Goal: Task Accomplishment & Management: Complete application form

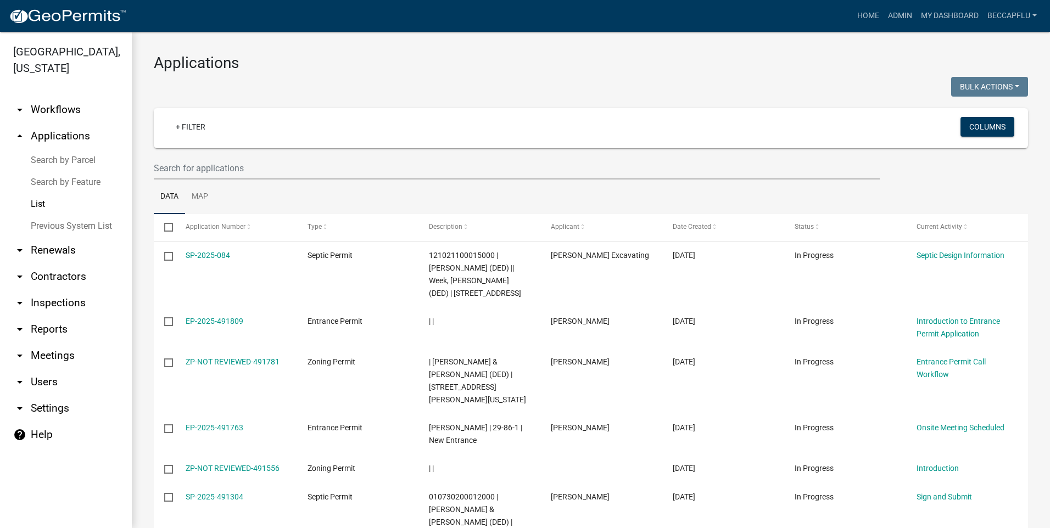
select select "3: 100"
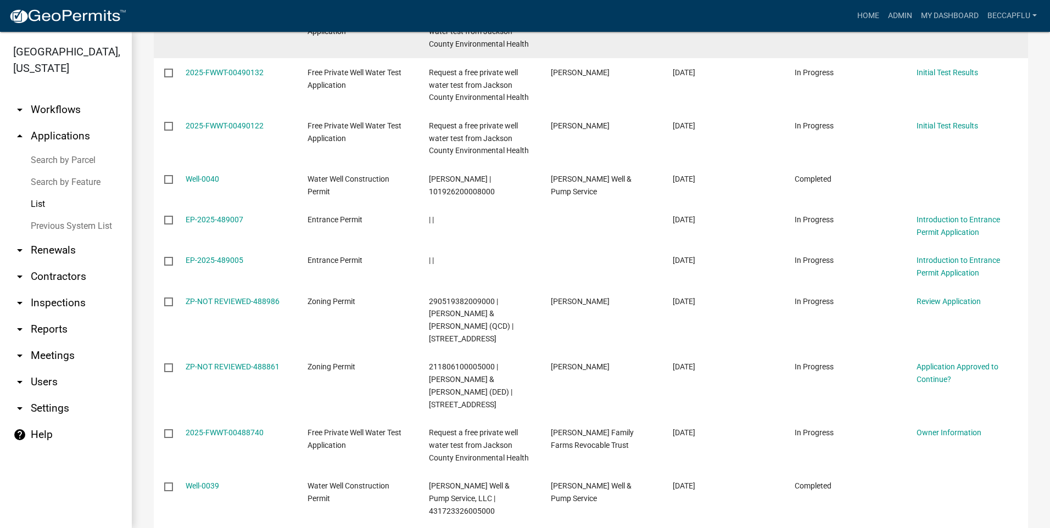
scroll to position [837, 0]
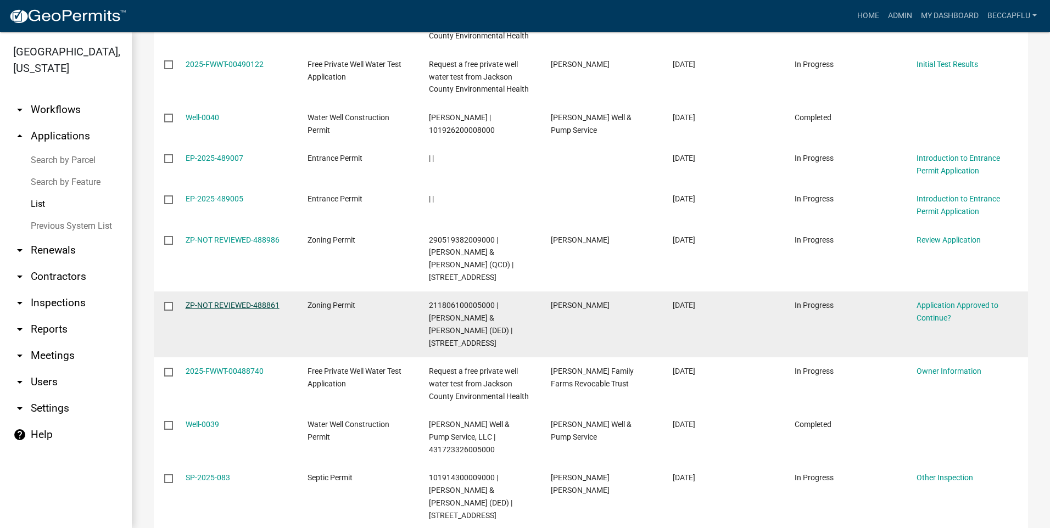
click at [237, 301] on link "ZP-NOT REVIEWED-488861" at bounding box center [233, 305] width 94 height 9
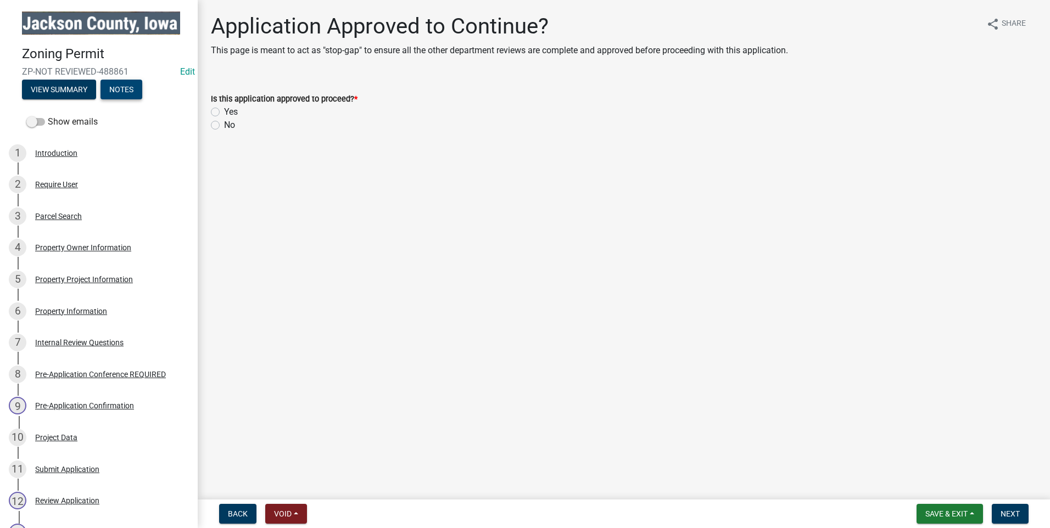
click at [116, 87] on button "Notes" at bounding box center [121, 90] width 42 height 20
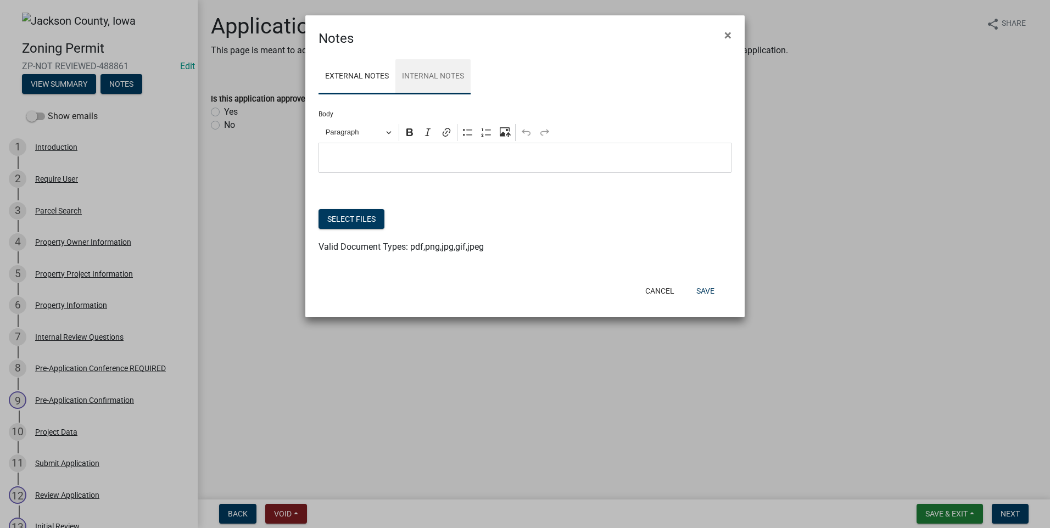
click at [442, 76] on link "Internal Notes" at bounding box center [432, 76] width 75 height 35
click at [353, 161] on p "Editor editing area: main. Press Alt+0 for help." at bounding box center [524, 158] width 401 height 13
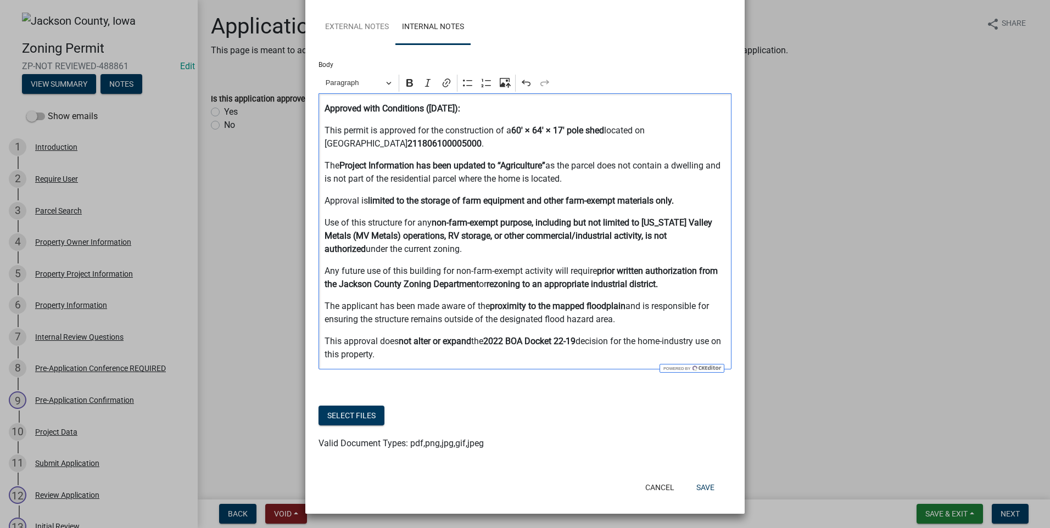
scroll to position [51, 0]
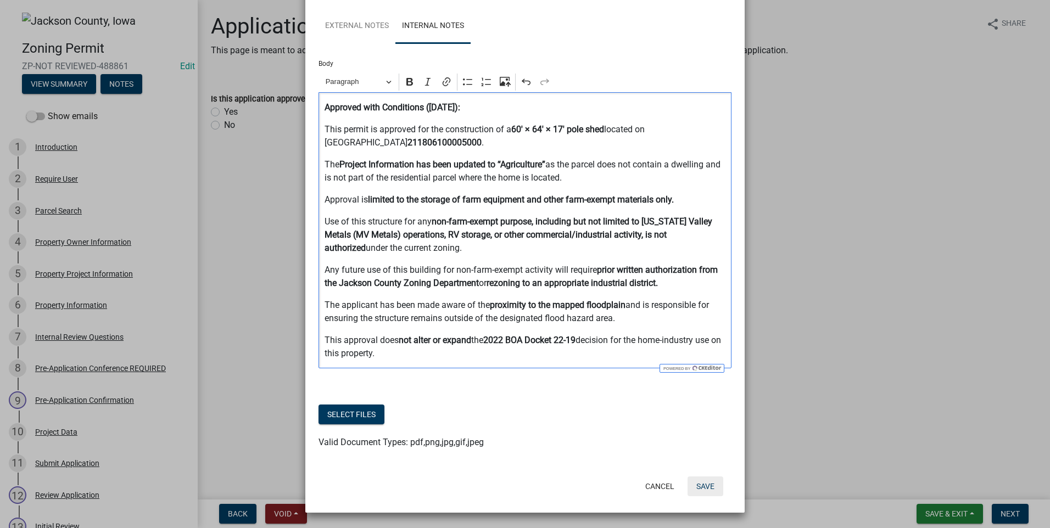
click at [704, 485] on button "Save" at bounding box center [705, 487] width 36 height 20
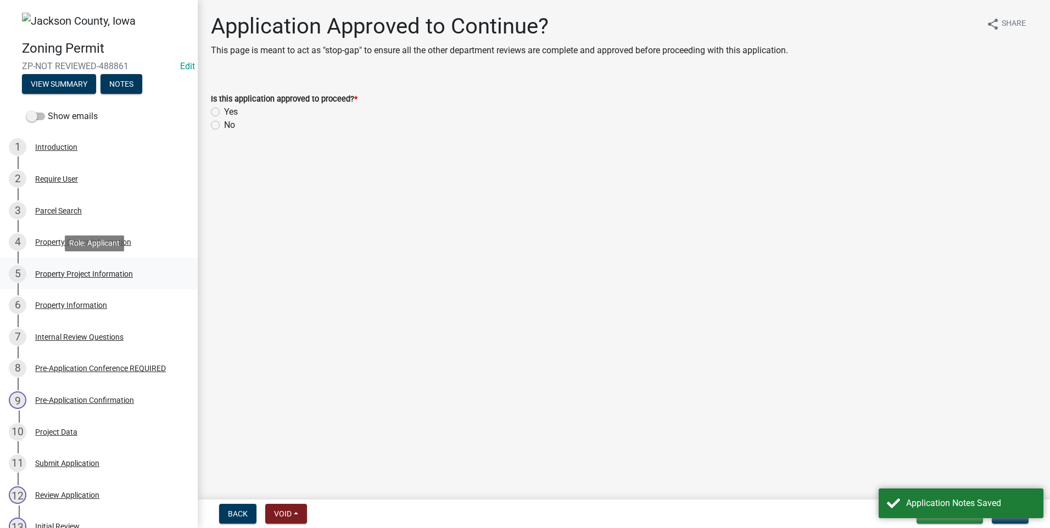
click at [73, 270] on div "Property Project Information" at bounding box center [84, 274] width 98 height 8
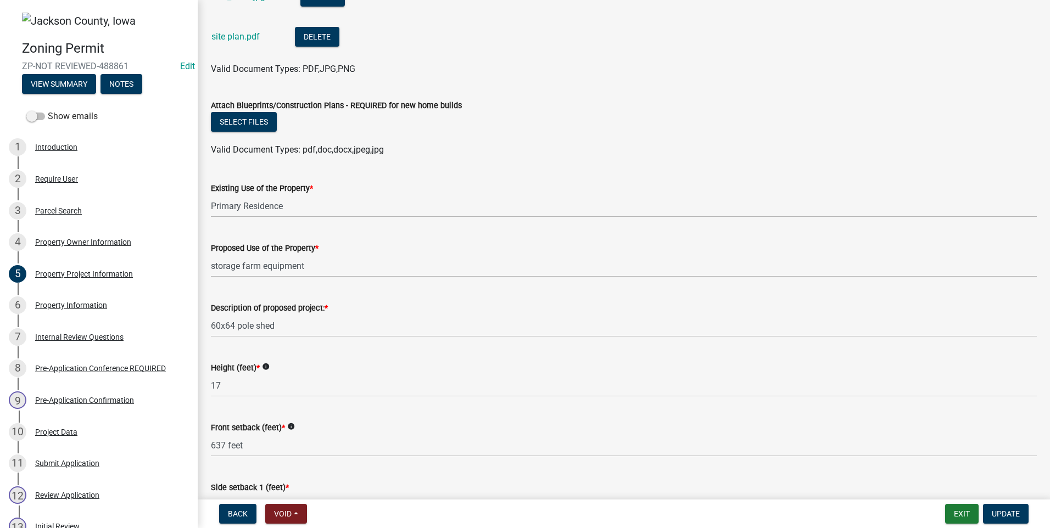
scroll to position [1276, 0]
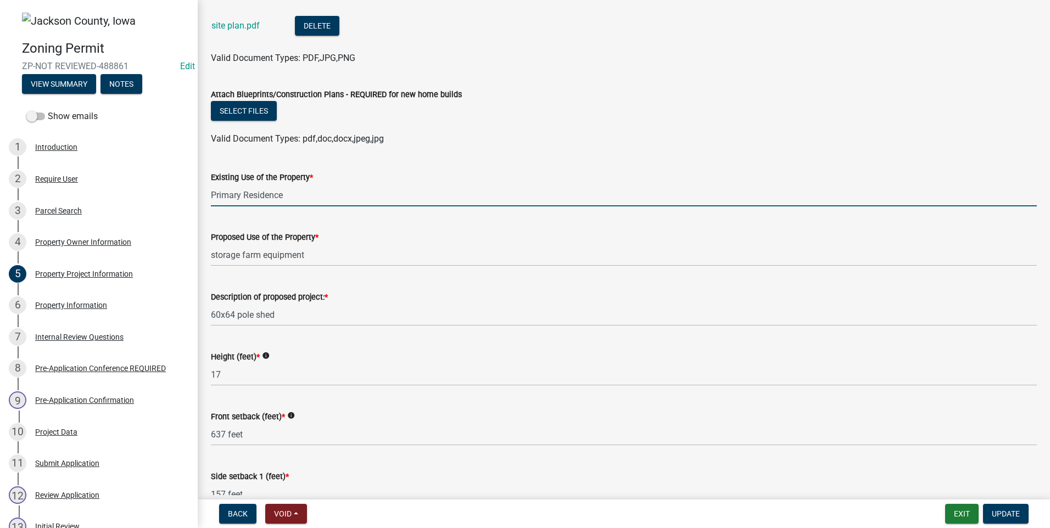
click at [294, 191] on input "Primary Residence" at bounding box center [624, 195] width 826 height 23
drag, startPoint x: 211, startPoint y: 188, endPoint x: 317, endPoint y: 188, distance: 106.0
click at [323, 189] on input "Primary Residence" at bounding box center [624, 195] width 826 height 23
drag, startPoint x: 272, startPoint y: 193, endPoint x: 259, endPoint y: 189, distance: 14.4
click at [259, 189] on input "Primary Residence" at bounding box center [624, 195] width 826 height 23
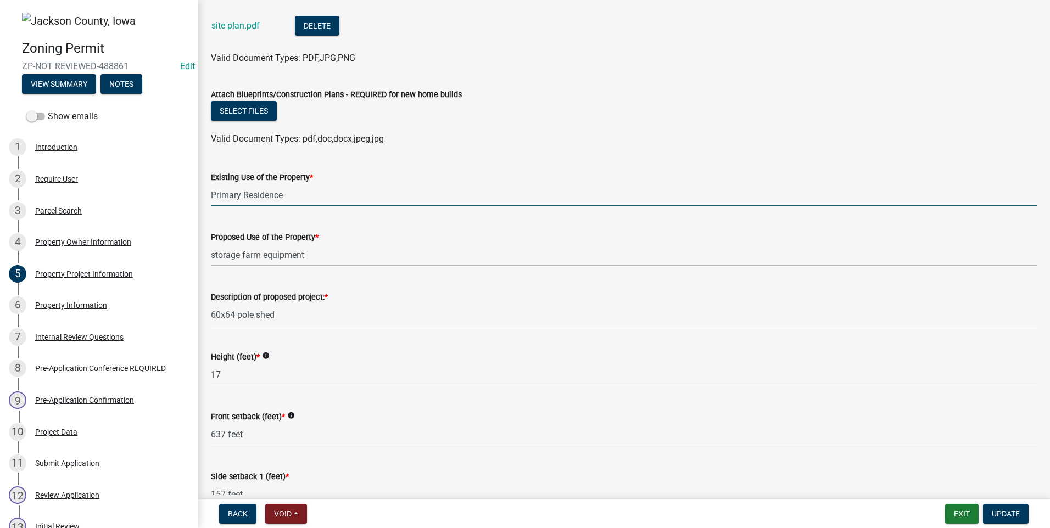
drag, startPoint x: 288, startPoint y: 190, endPoint x: 206, endPoint y: 192, distance: 81.8
click at [206, 192] on div "Existing Use of the Property * Primary Residence" at bounding box center [624, 180] width 842 height 51
click at [291, 194] on input "Primary Residence" at bounding box center [624, 195] width 826 height 23
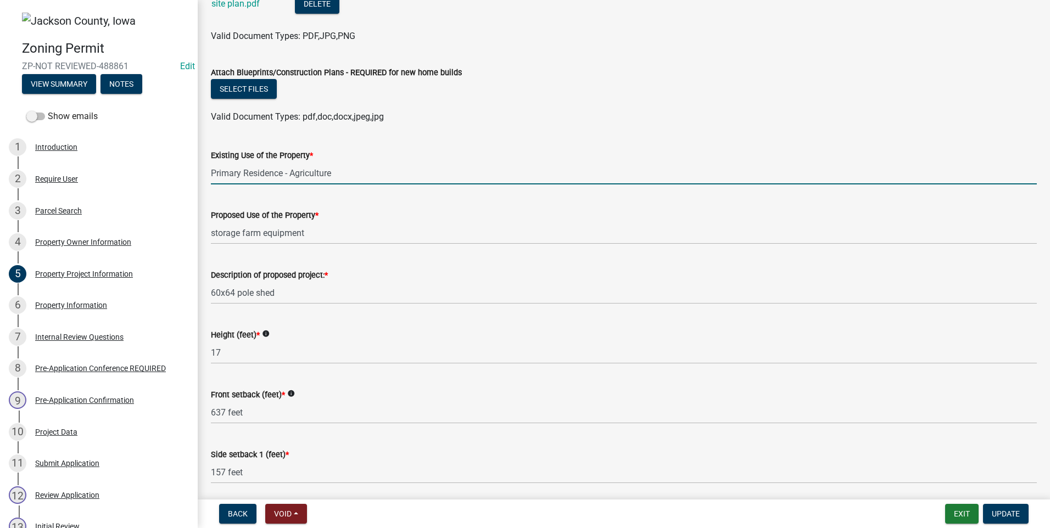
scroll to position [1318, 0]
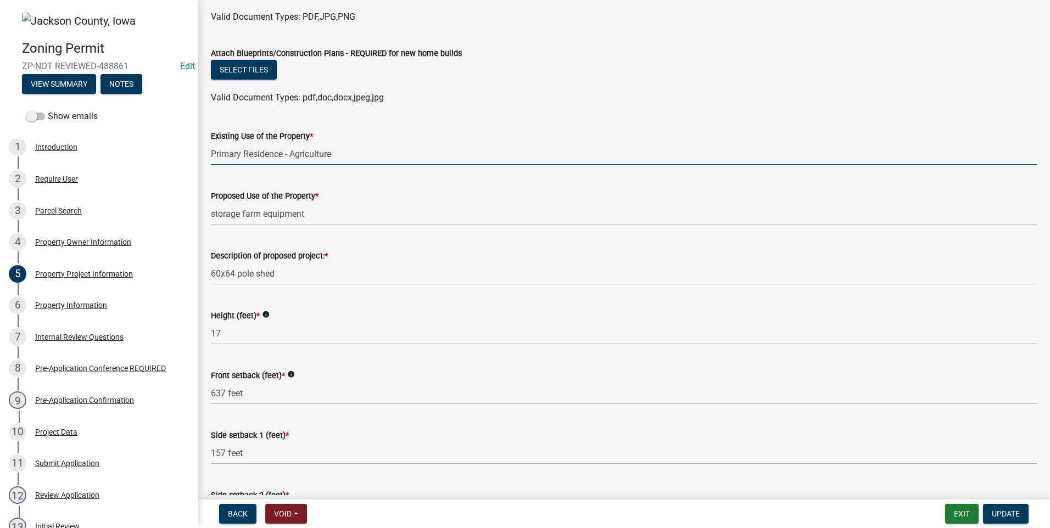
type input "Primary Residence - Agriculture"
